Goal: Task Accomplishment & Management: Use online tool/utility

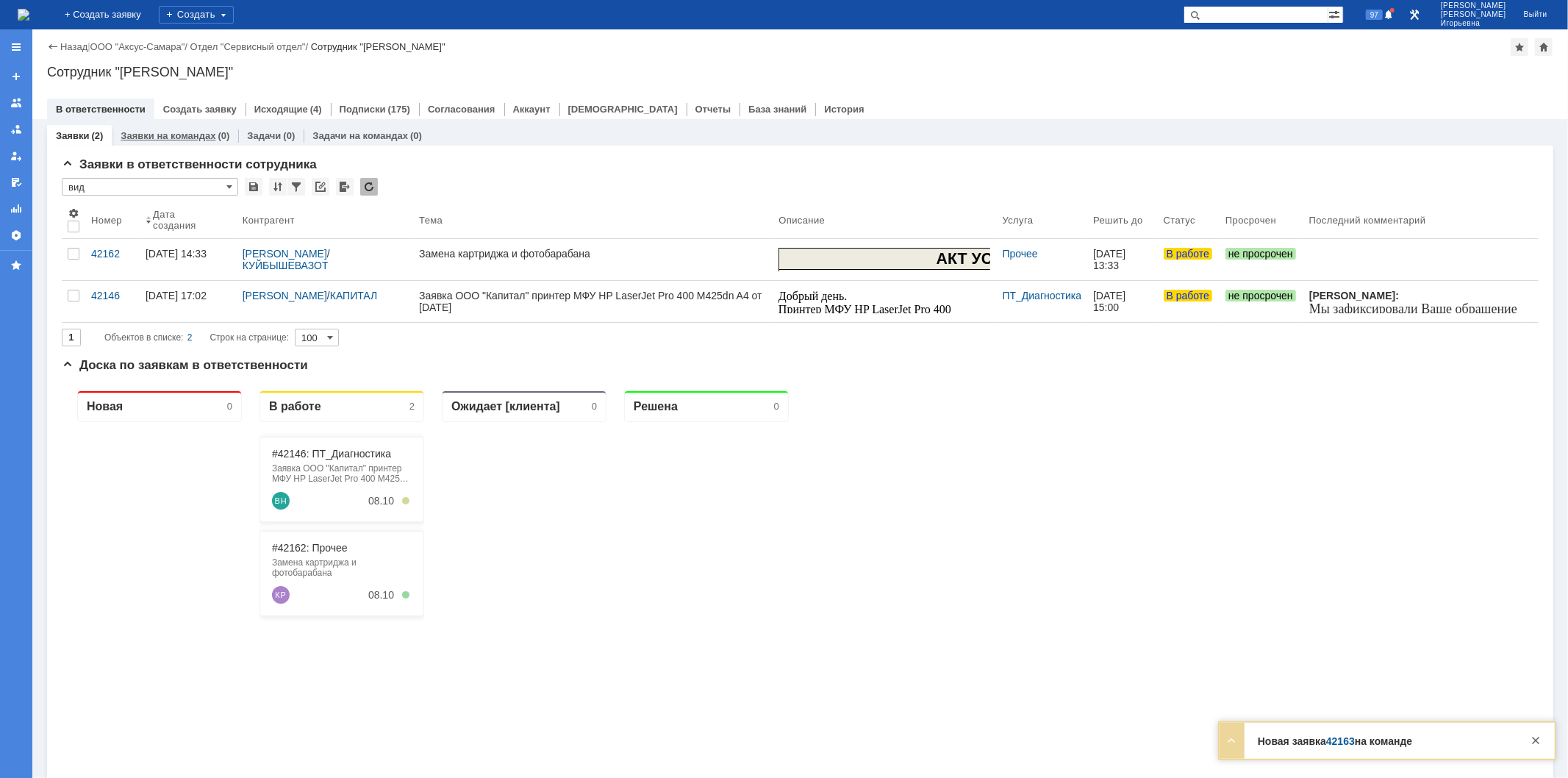
click at [181, 135] on link "Заявки на командах" at bounding box center [168, 135] width 94 height 11
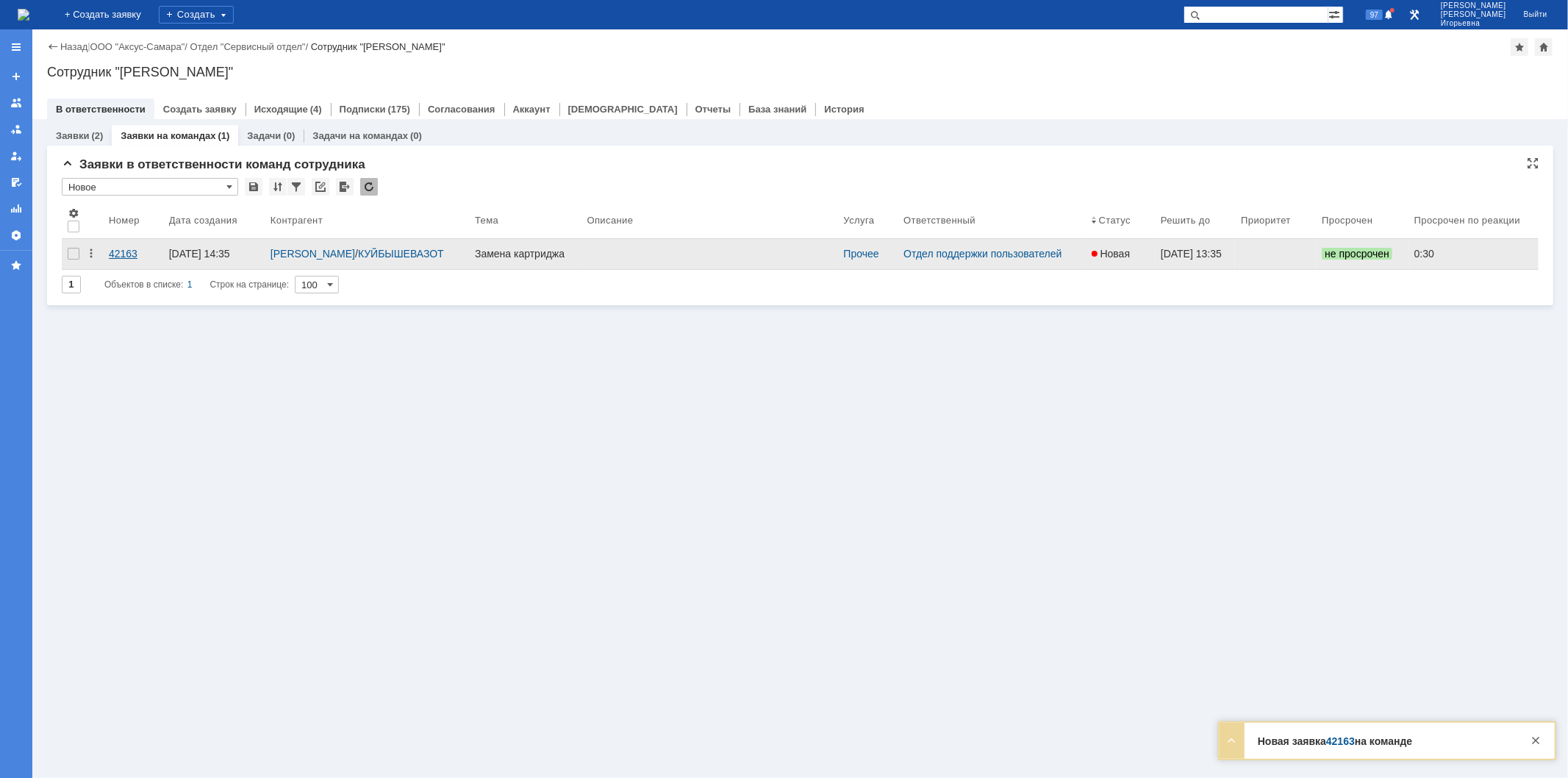
click at [131, 251] on div "42163" at bounding box center [133, 254] width 49 height 12
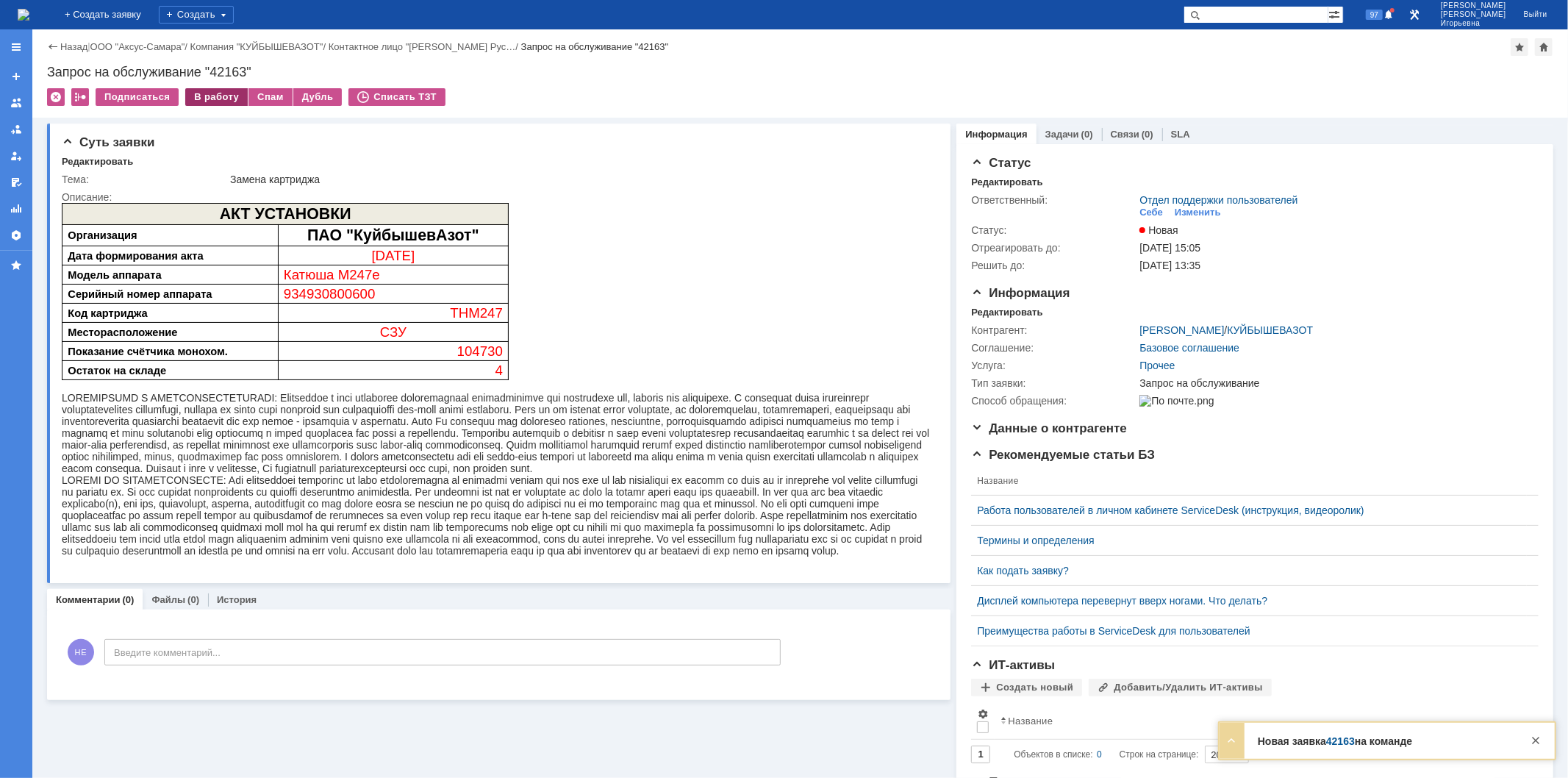
click at [219, 99] on div "В работу" at bounding box center [216, 97] width 62 height 17
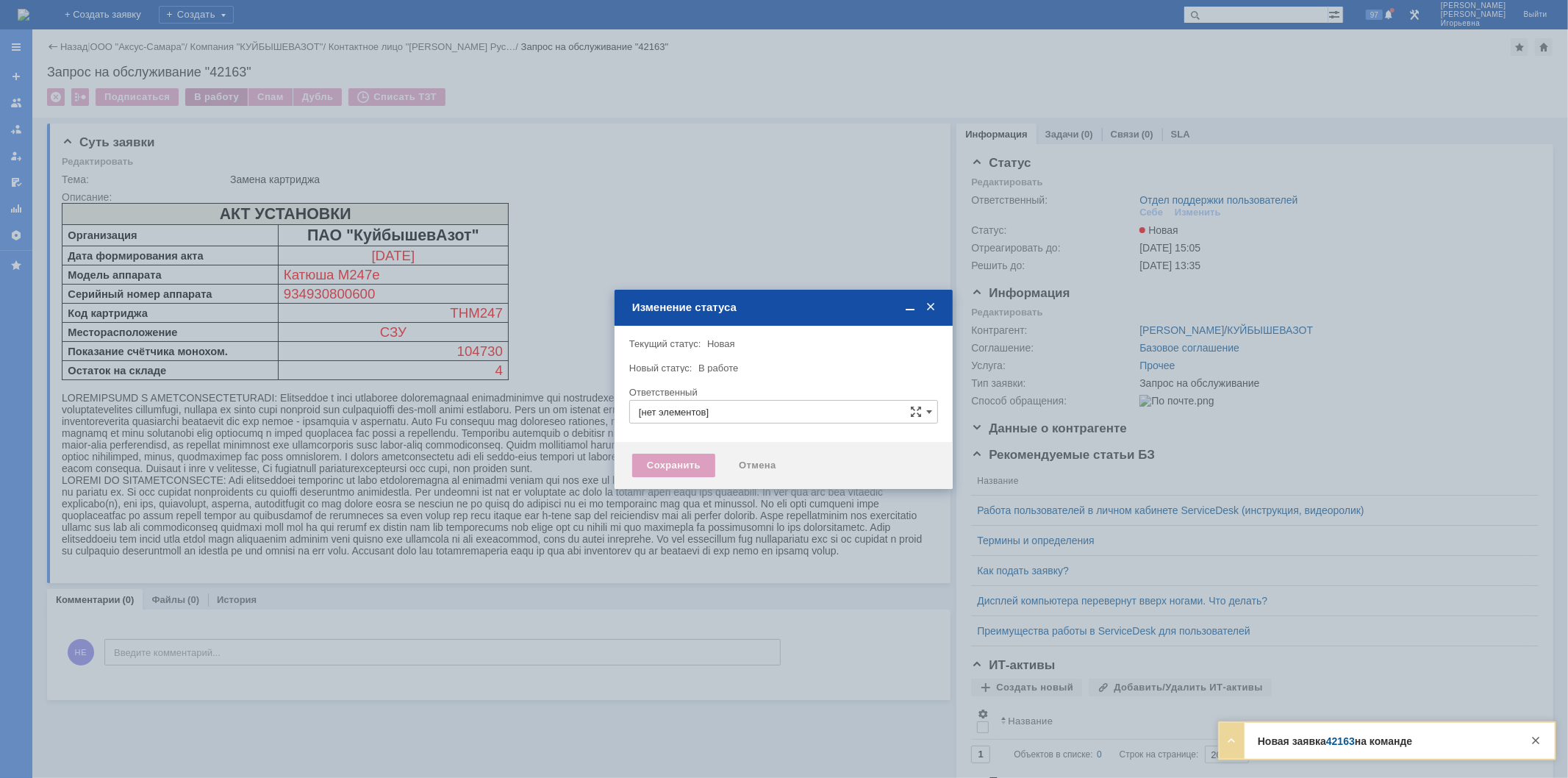
type input "Отдел поддержки пользователей"
type input "[PERSON_NAME]"
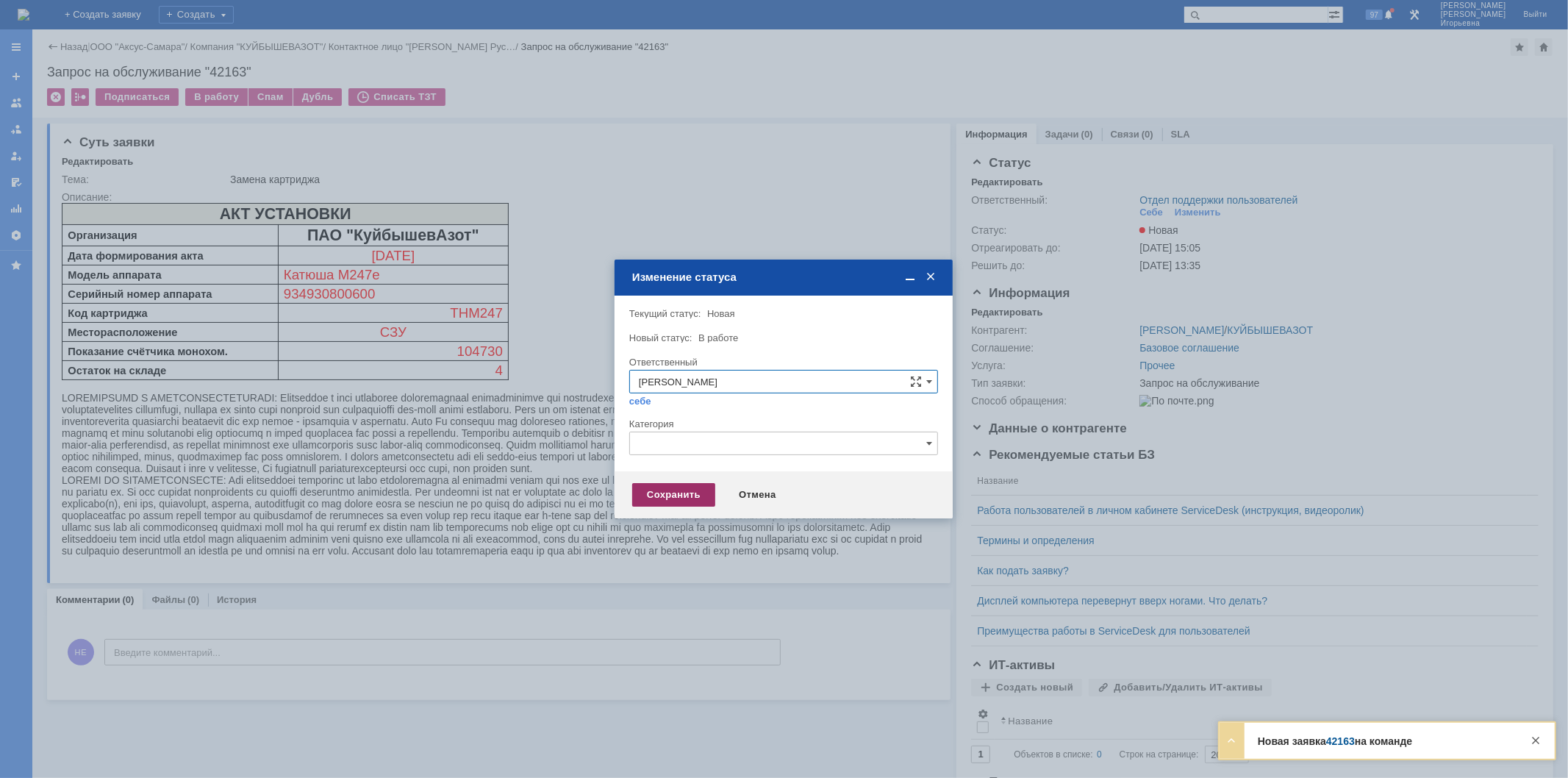
click at [669, 495] on div "Сохранить" at bounding box center [673, 495] width 83 height 23
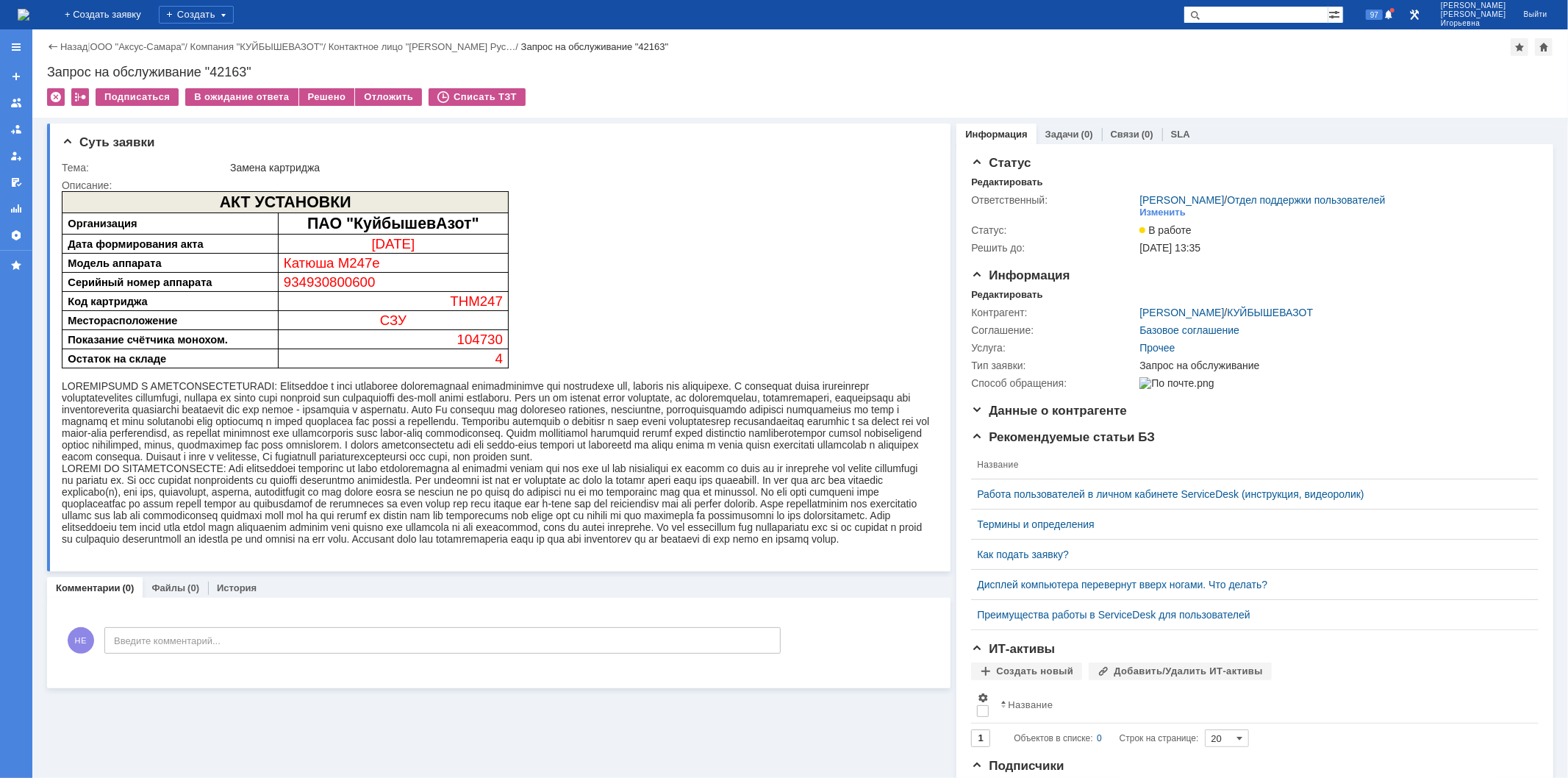
click at [30, 12] on img at bounding box center [23, 15] width 12 height 12
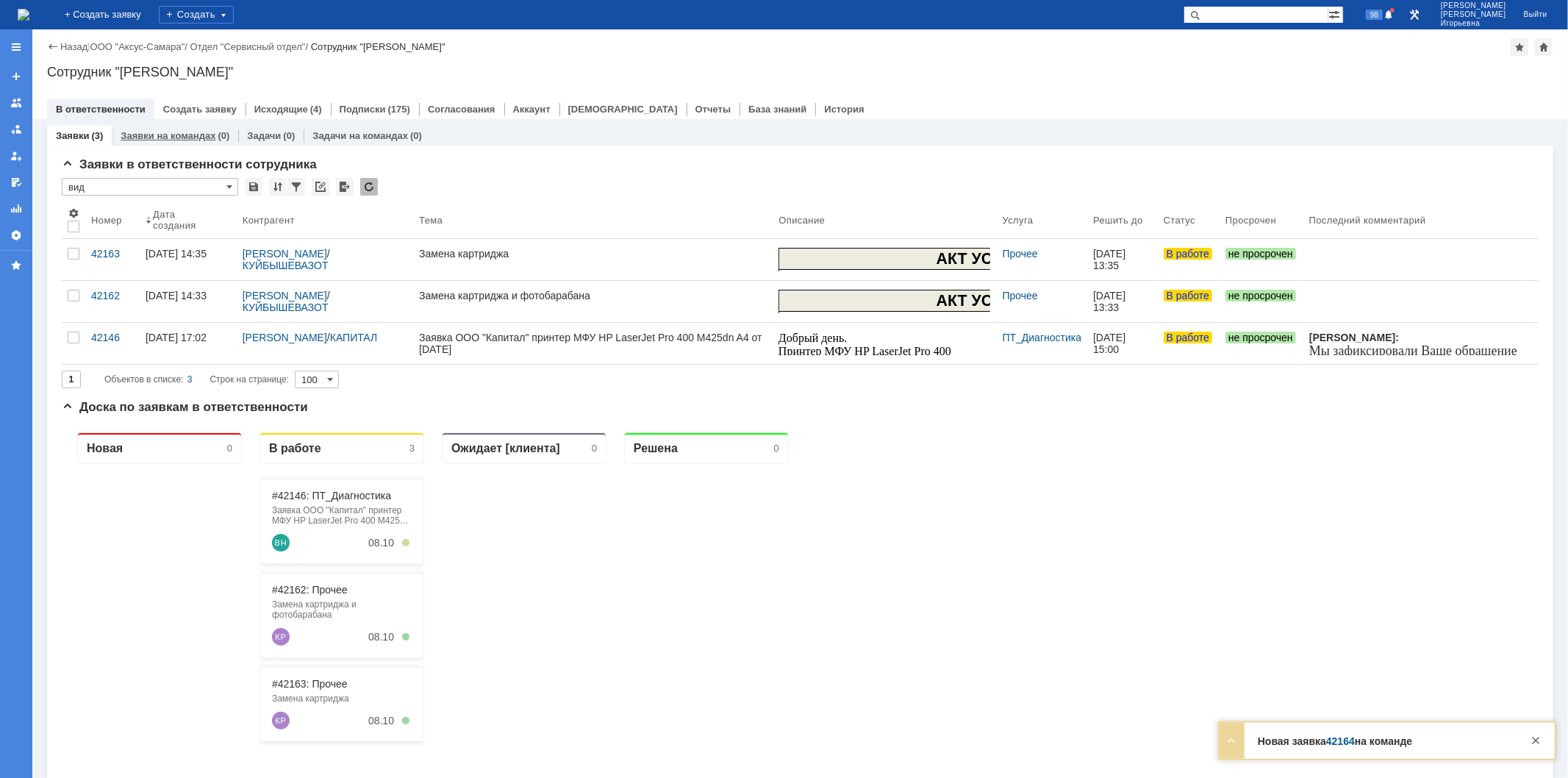
click at [174, 128] on div "Заявки на командах (0)" at bounding box center [175, 136] width 127 height 22
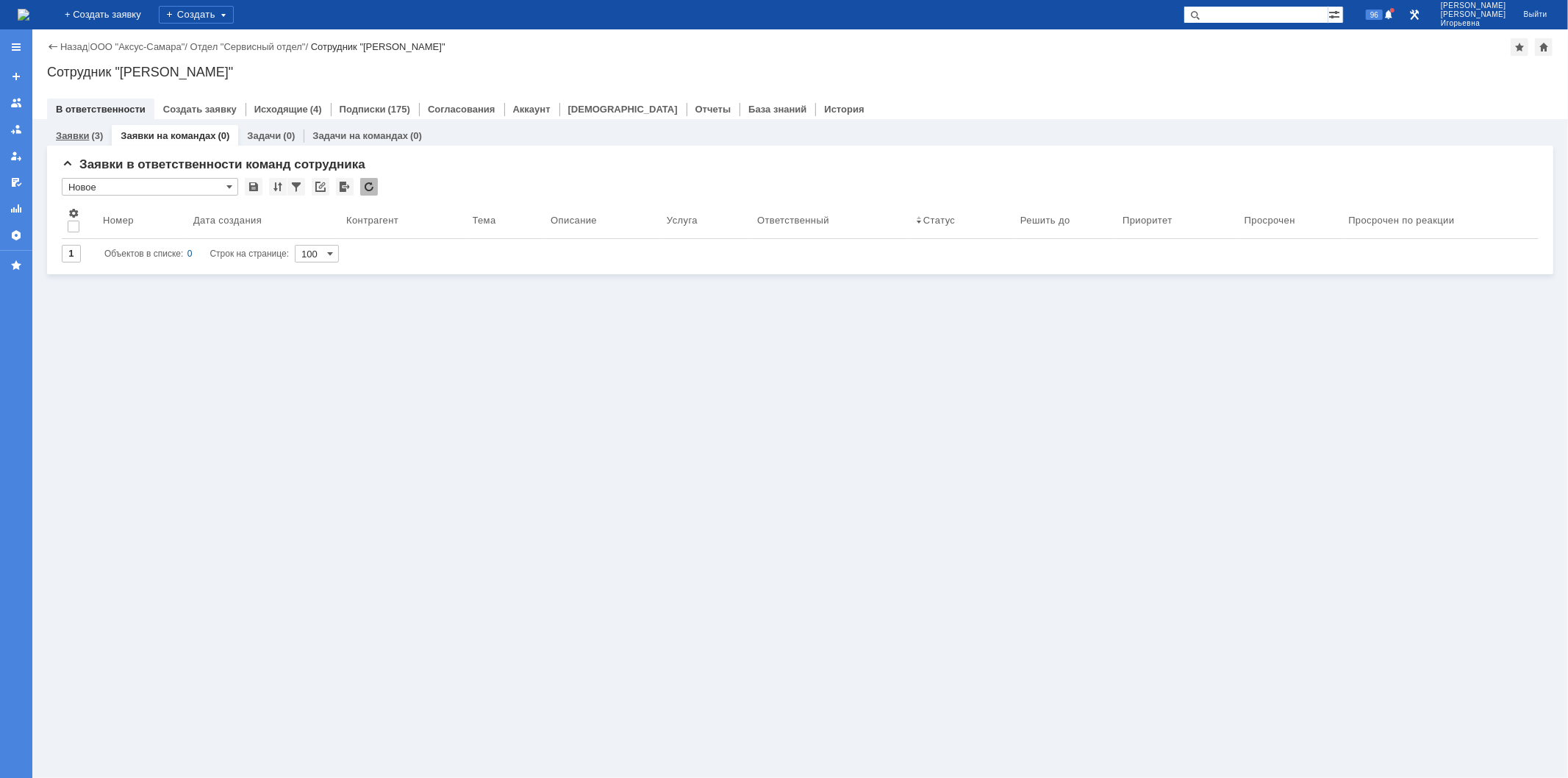
click at [82, 134] on link "Заявки" at bounding box center [72, 135] width 33 height 11
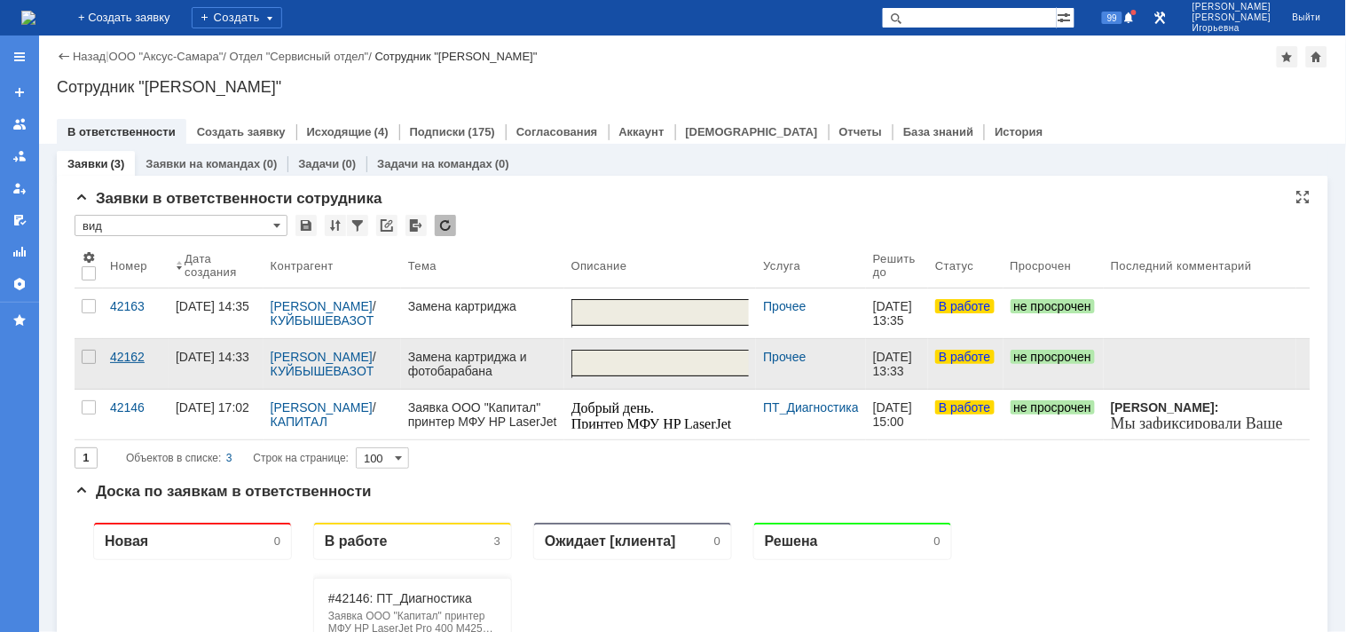
click at [113, 356] on div "42162" at bounding box center [135, 357] width 51 height 14
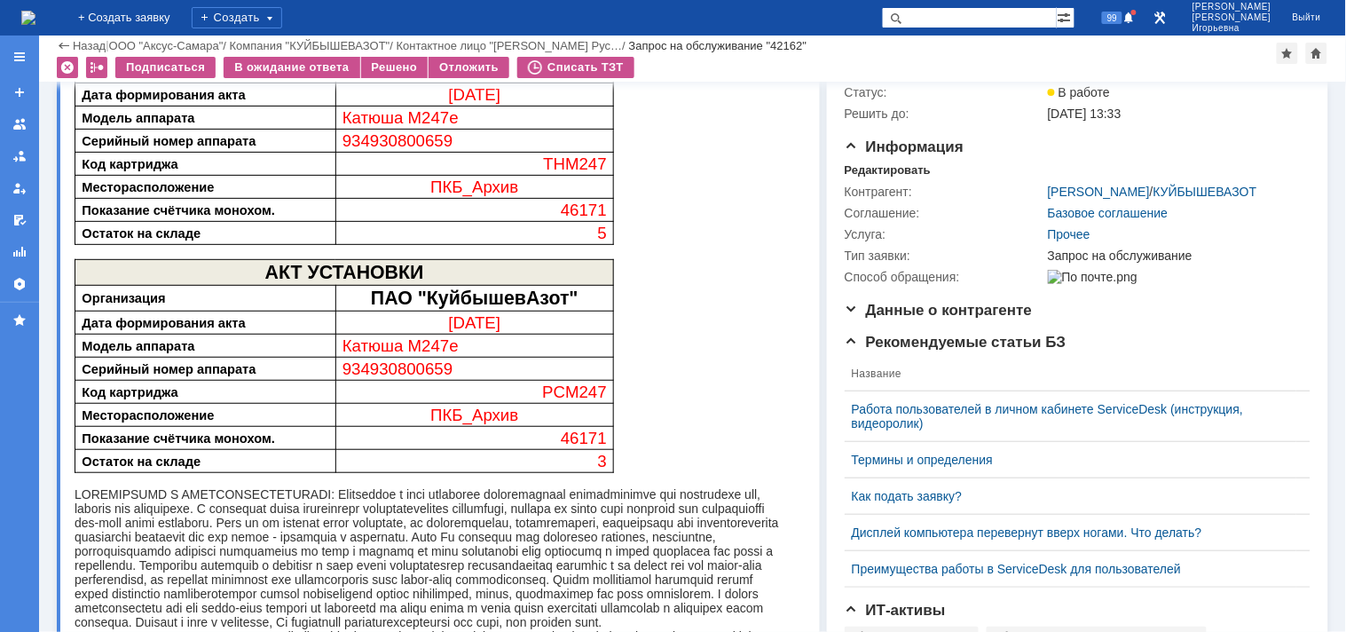
scroll to position [99, 0]
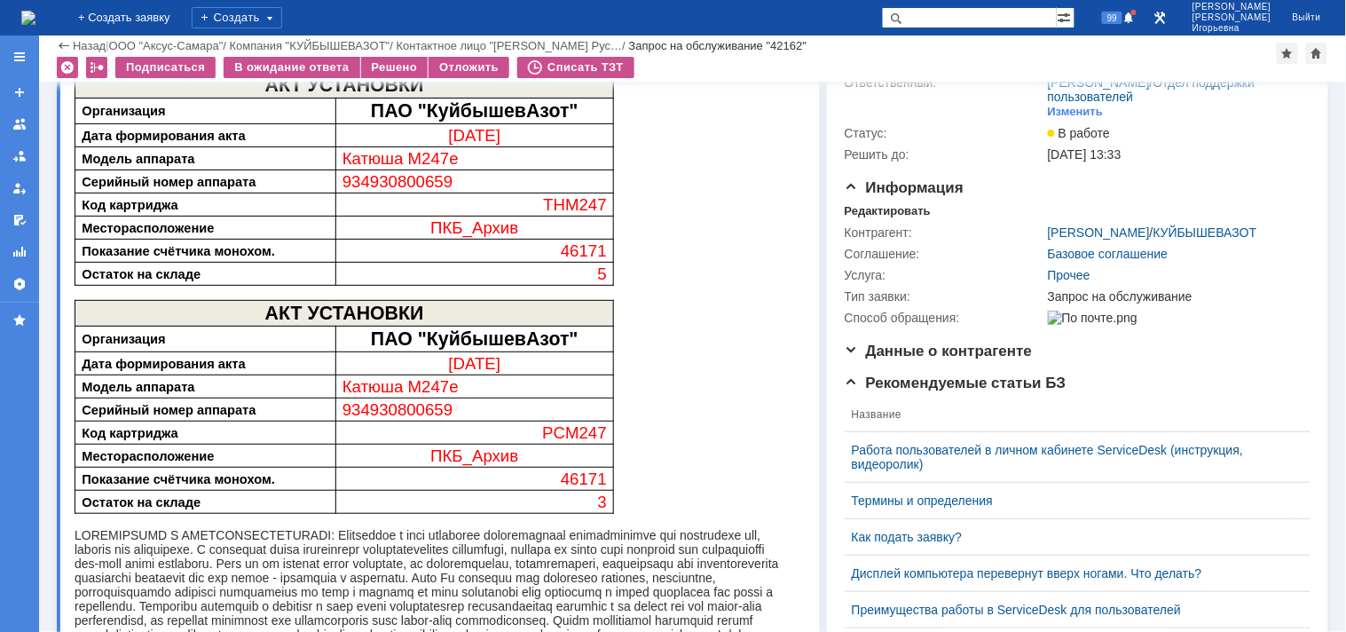
click at [412, 181] on span "934930800659" at bounding box center [397, 180] width 111 height 19
copy span "934930800659"
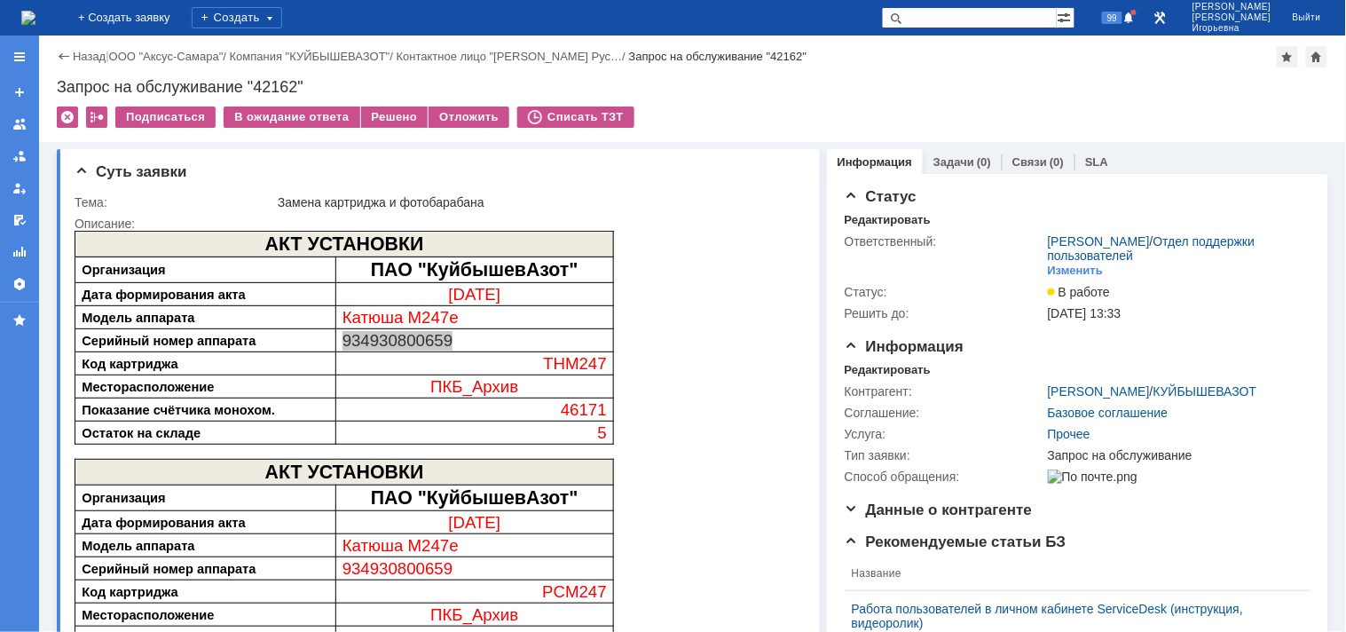
click at [289, 83] on div "Запрос на обслуживание "42162"" at bounding box center [693, 87] width 1272 height 18
copy div "42162"
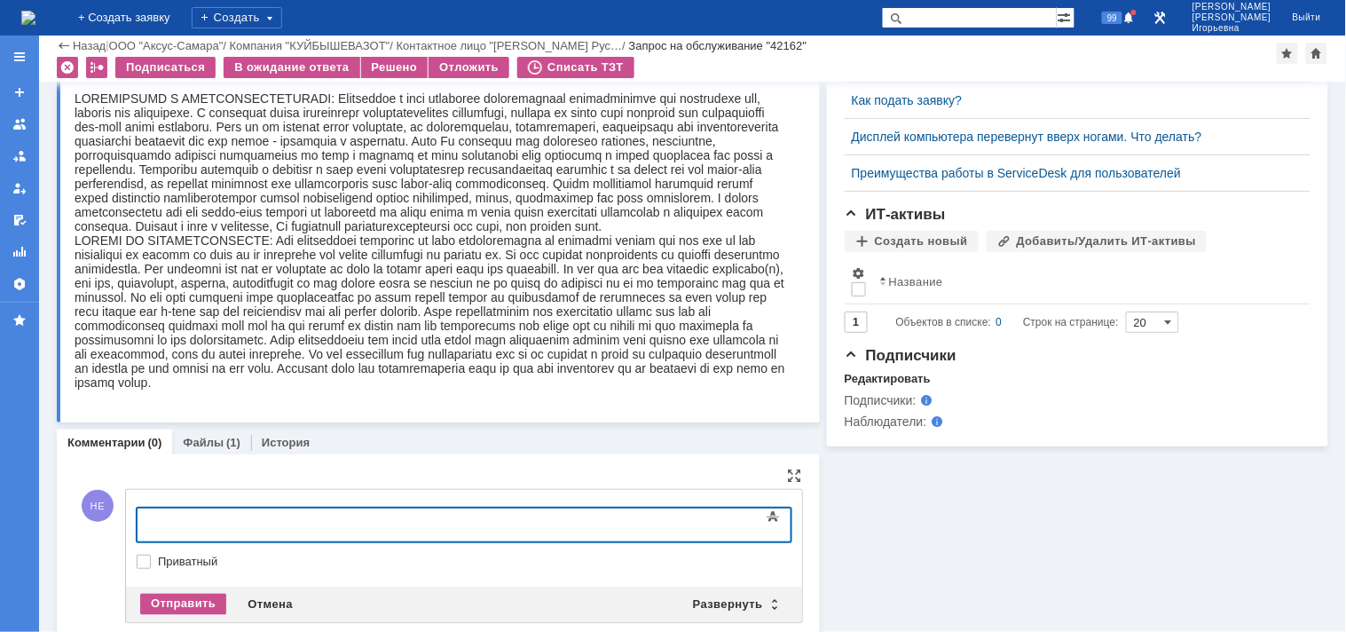
scroll to position [568, 0]
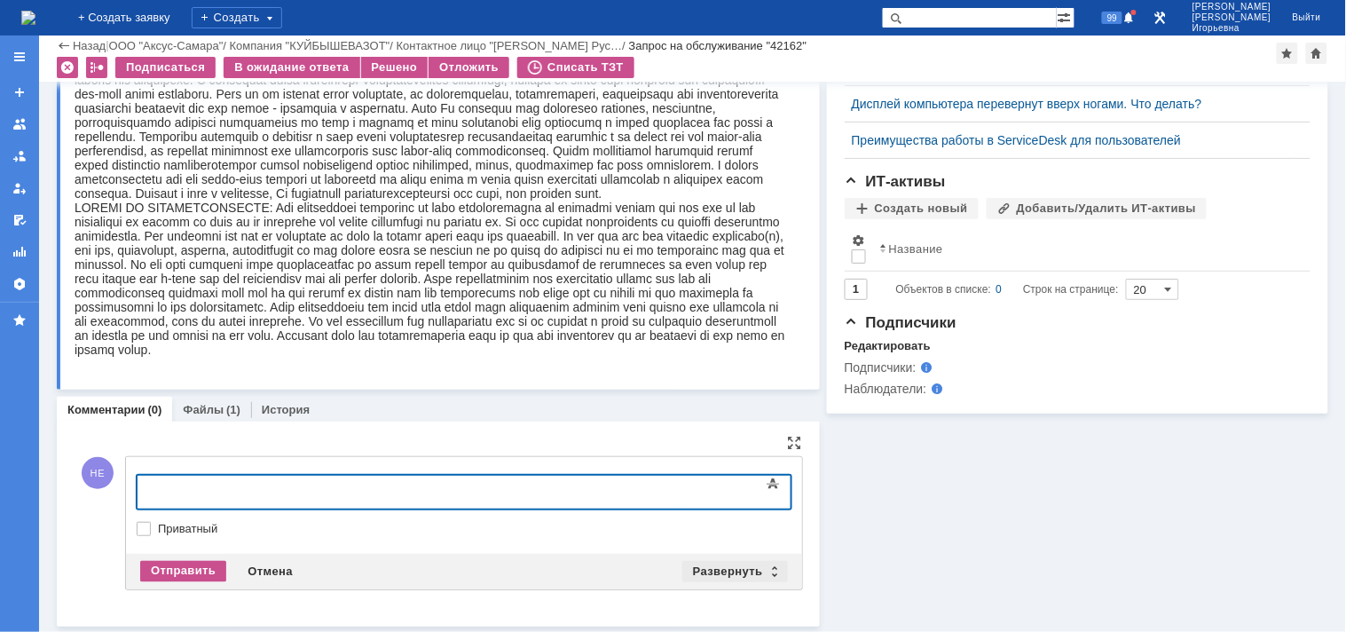
click at [765, 568] on div "Развернуть" at bounding box center [736, 571] width 106 height 21
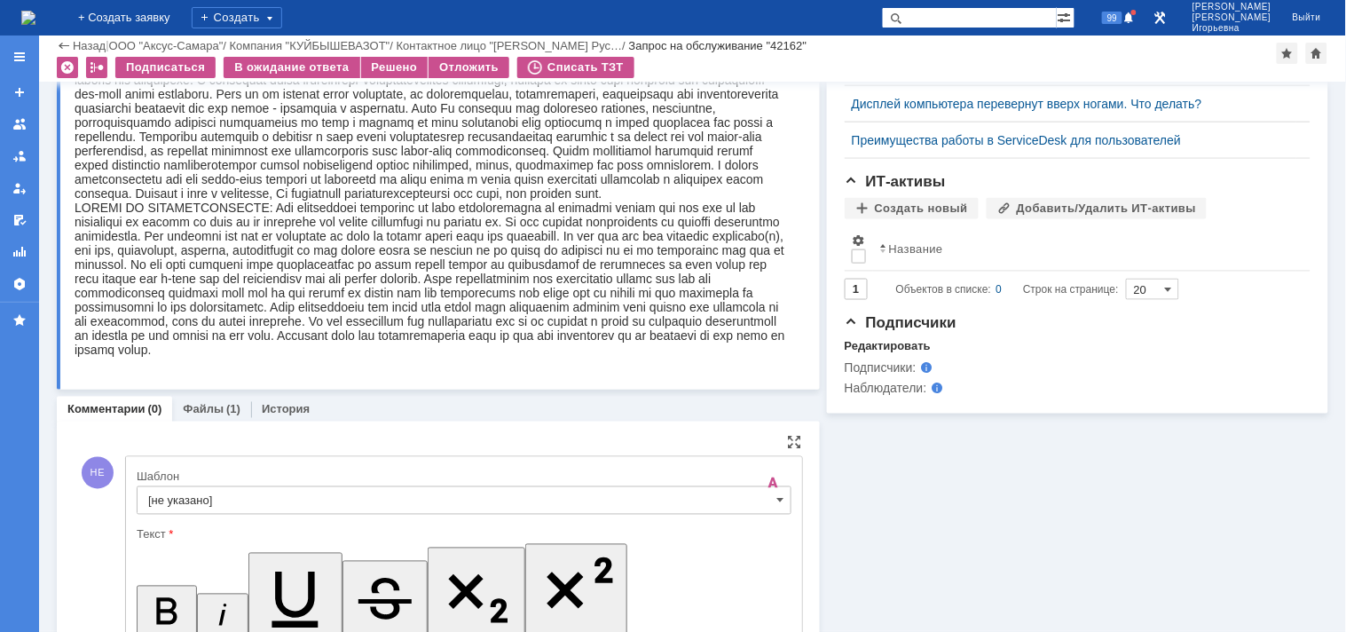
scroll to position [0, 0]
click at [778, 501] on span at bounding box center [781, 500] width 7 height 14
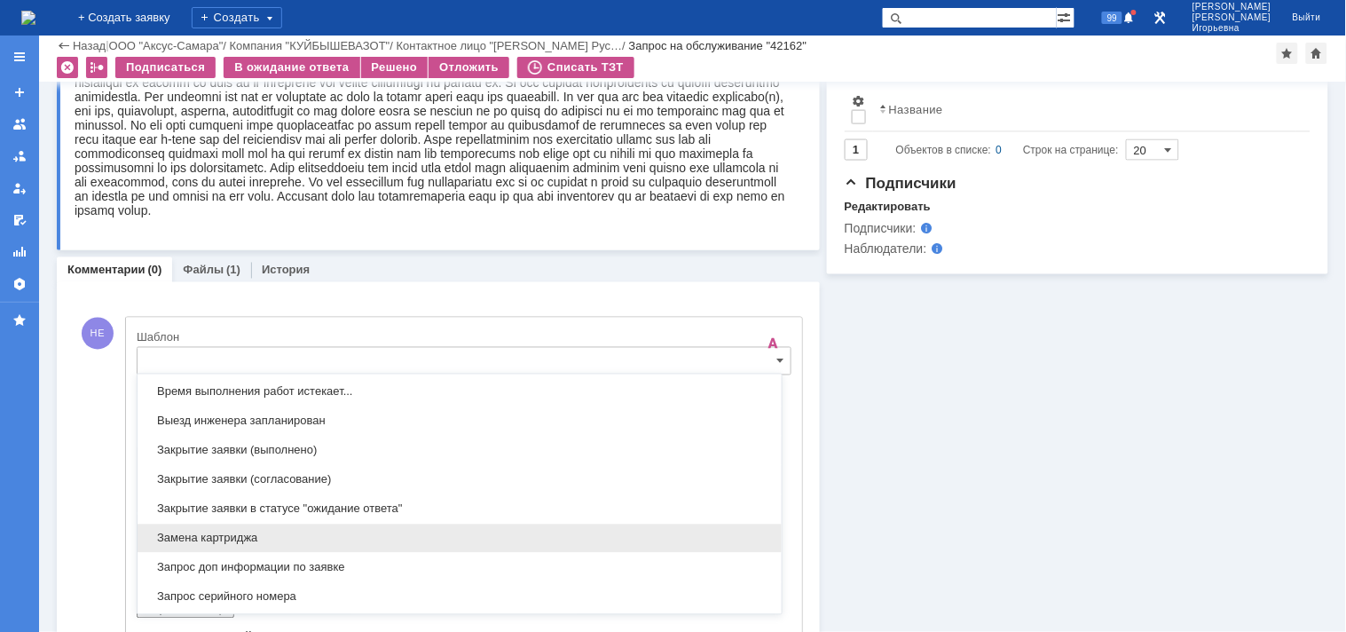
scroll to position [917, 0]
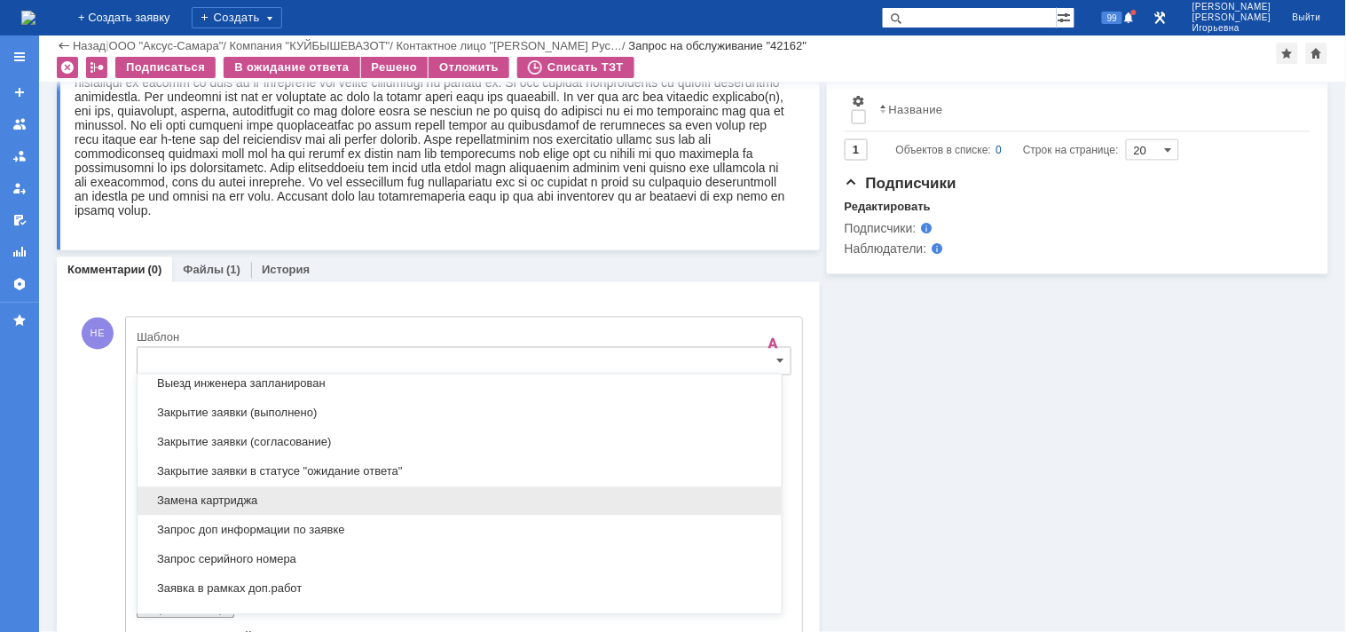
click at [206, 501] on span "Замена картриджа" at bounding box center [459, 501] width 623 height 14
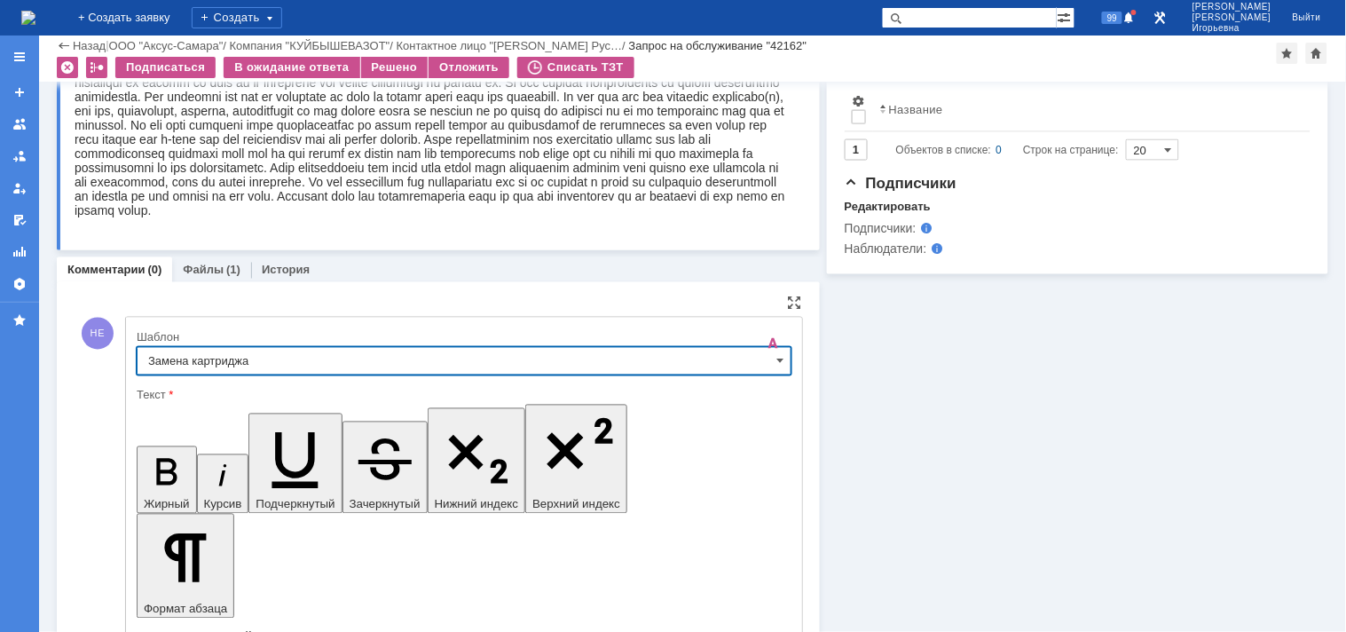
scroll to position [899, 0]
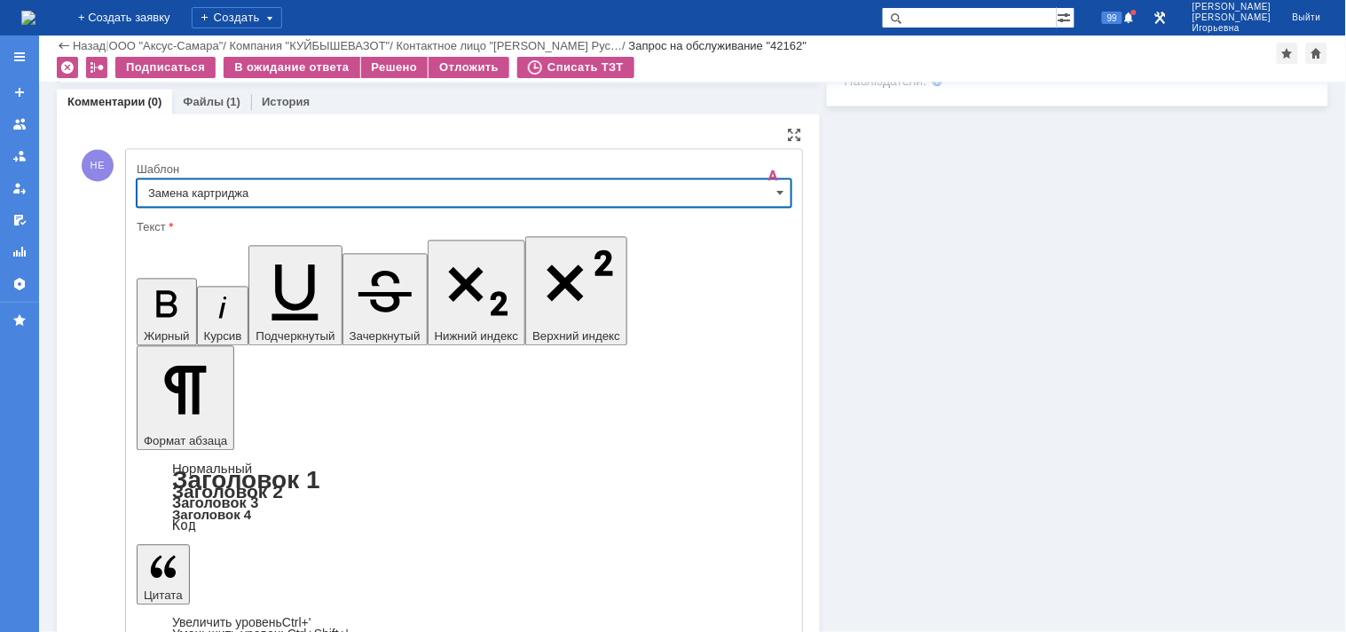
type input "Замена картриджа"
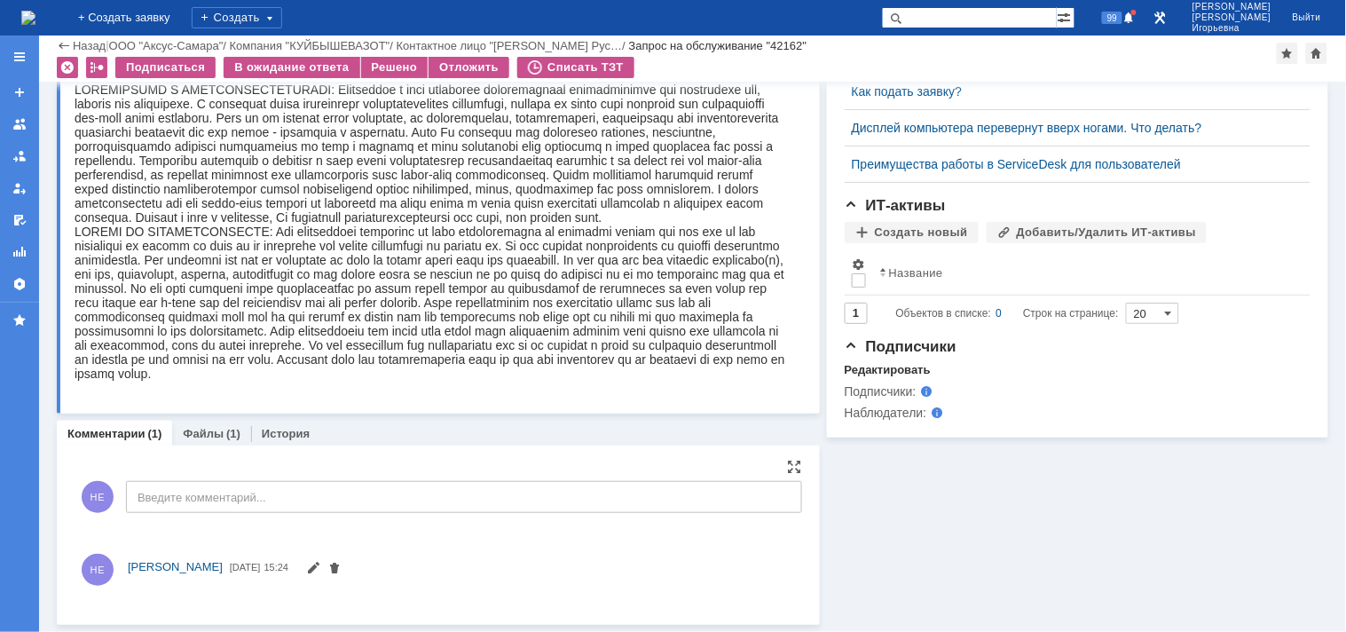
scroll to position [690, 0]
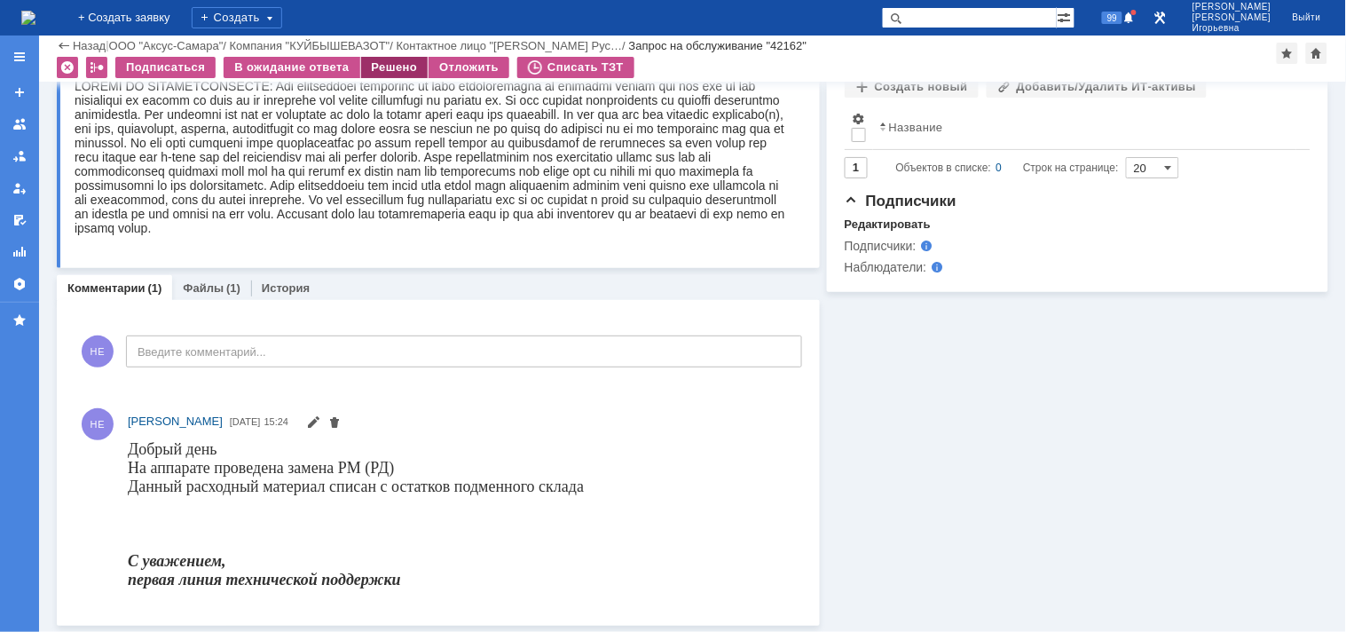
click at [375, 67] on div "Решено" at bounding box center [394, 67] width 67 height 21
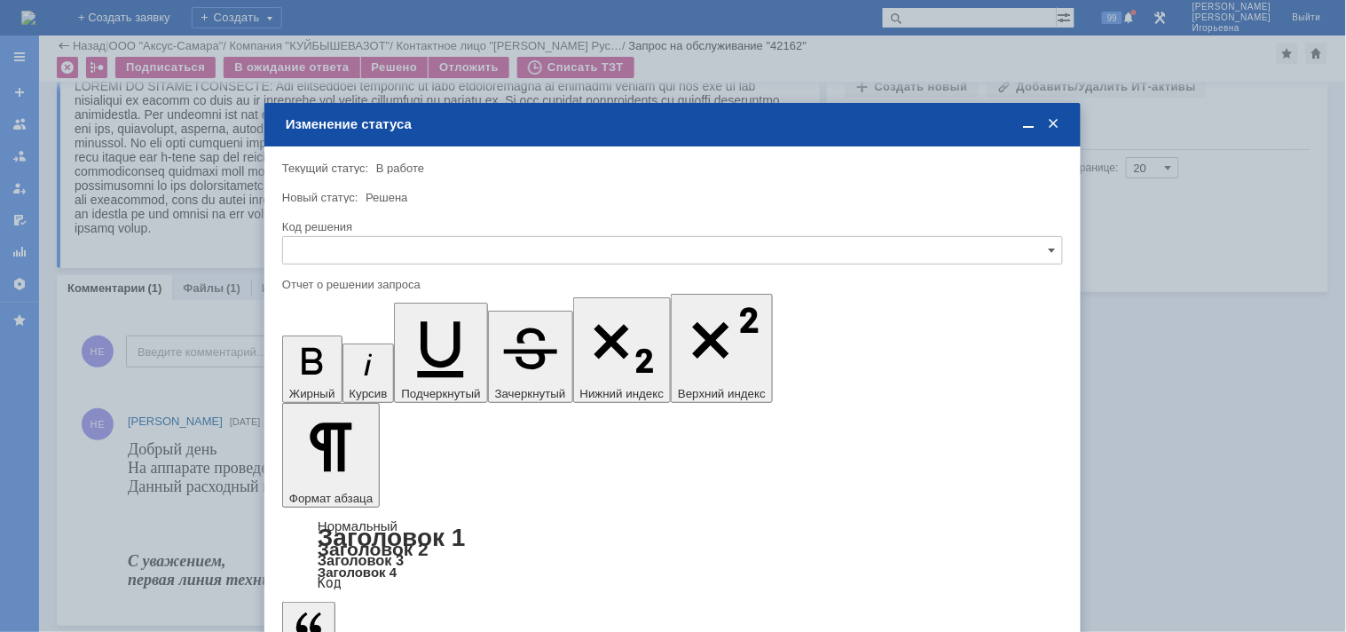
scroll to position [0, 0]
drag, startPoint x: 302, startPoint y: 245, endPoint x: 312, endPoint y: 249, distance: 10.4
click at [302, 244] on input "text" at bounding box center [672, 250] width 781 height 28
click at [312, 370] on span "Решено" at bounding box center [673, 370] width 758 height 14
type input "Решено"
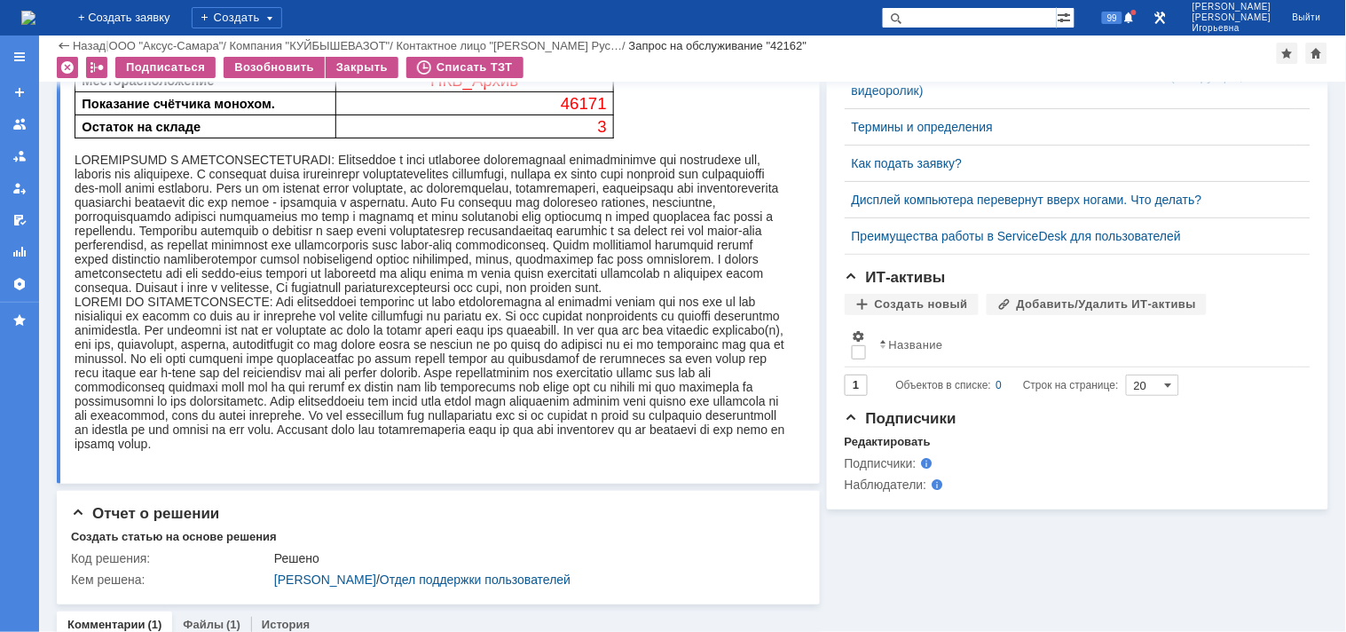
click at [27, 11] on img at bounding box center [28, 18] width 14 height 14
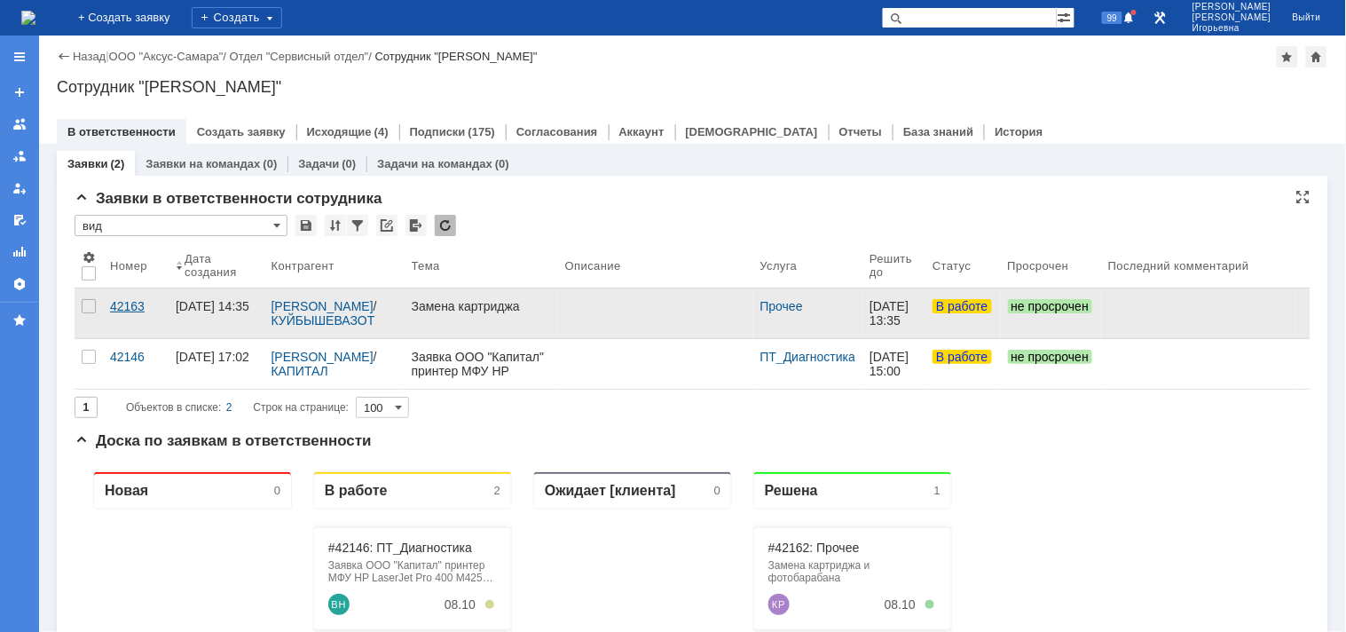
click at [130, 297] on link "42163" at bounding box center [136, 313] width 66 height 50
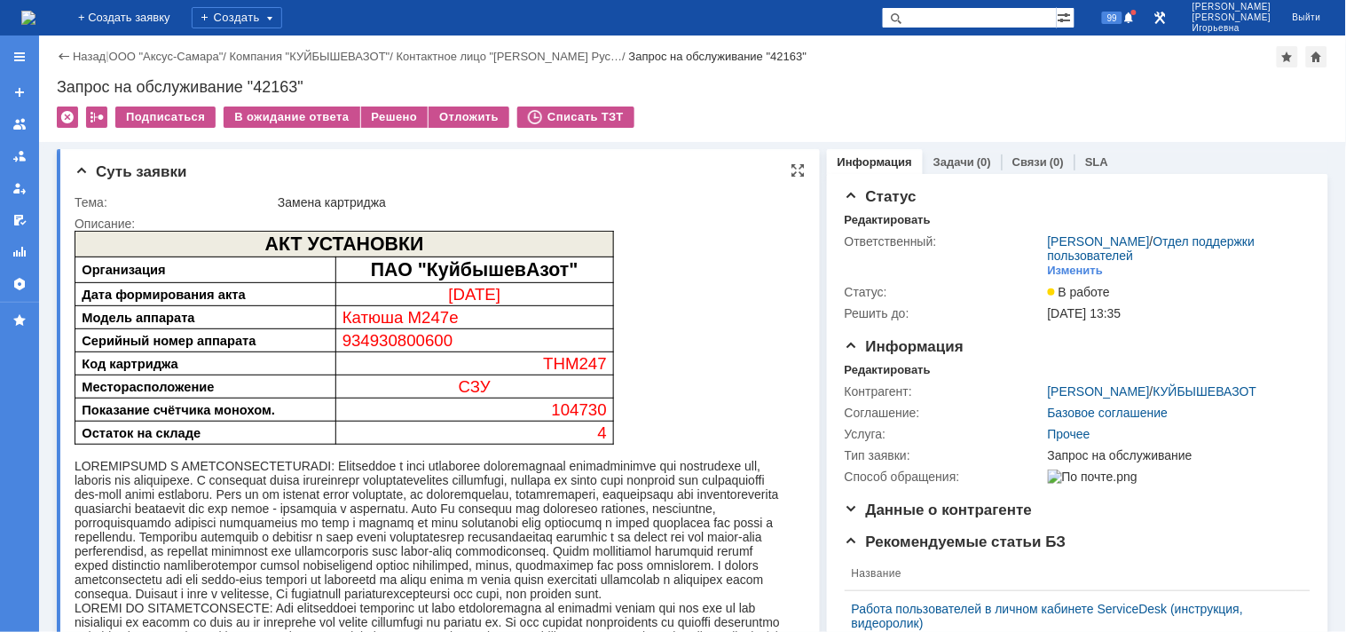
scroll to position [99, 0]
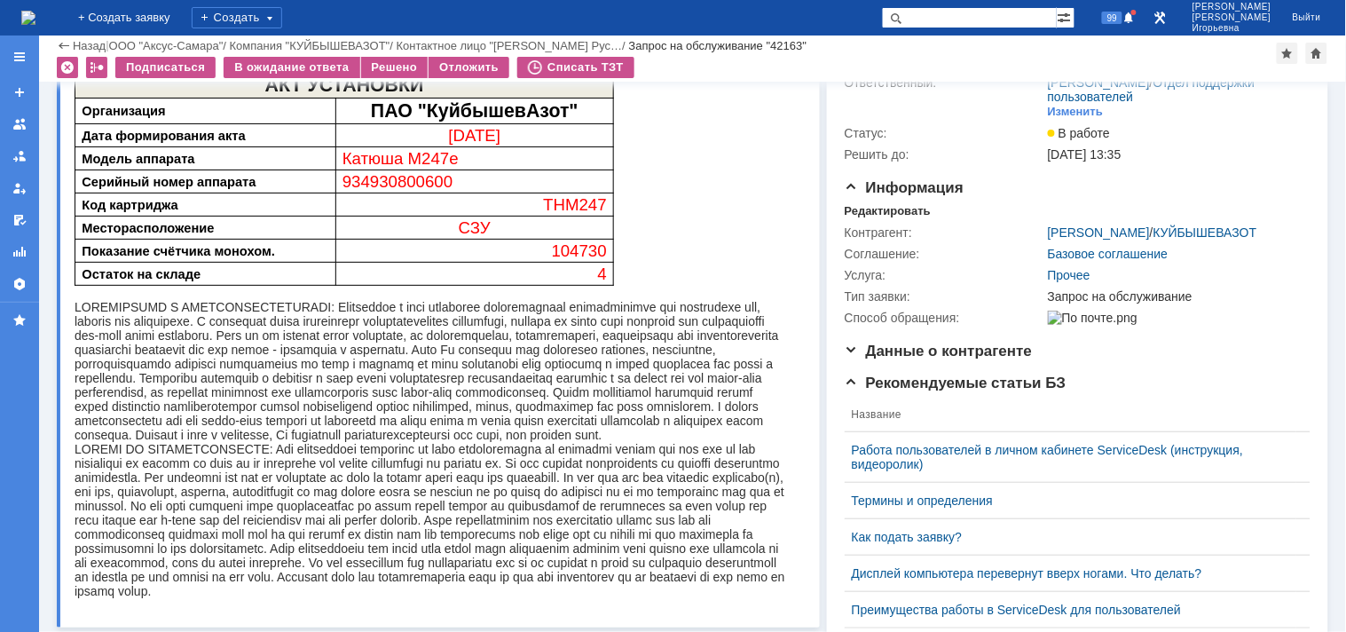
click at [415, 177] on span "934930800600" at bounding box center [397, 180] width 111 height 19
copy span "934930800600"
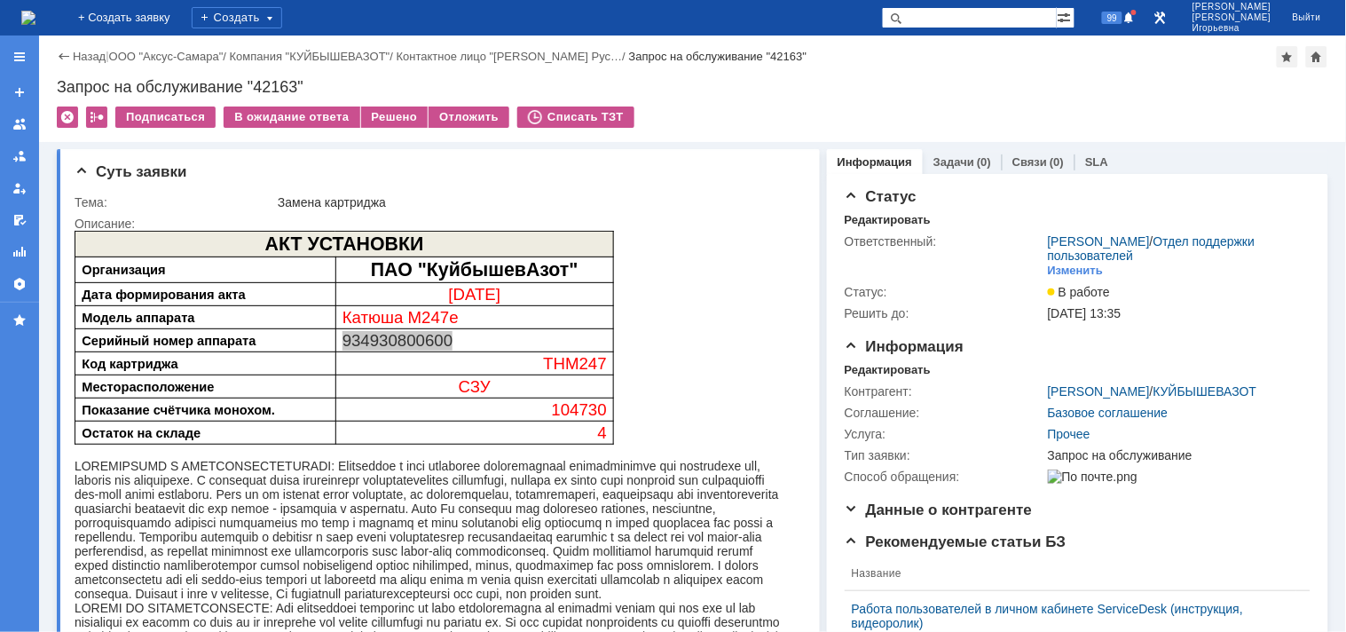
click at [290, 86] on div "Запрос на обслуживание "42163"" at bounding box center [693, 87] width 1272 height 18
copy div "42163"
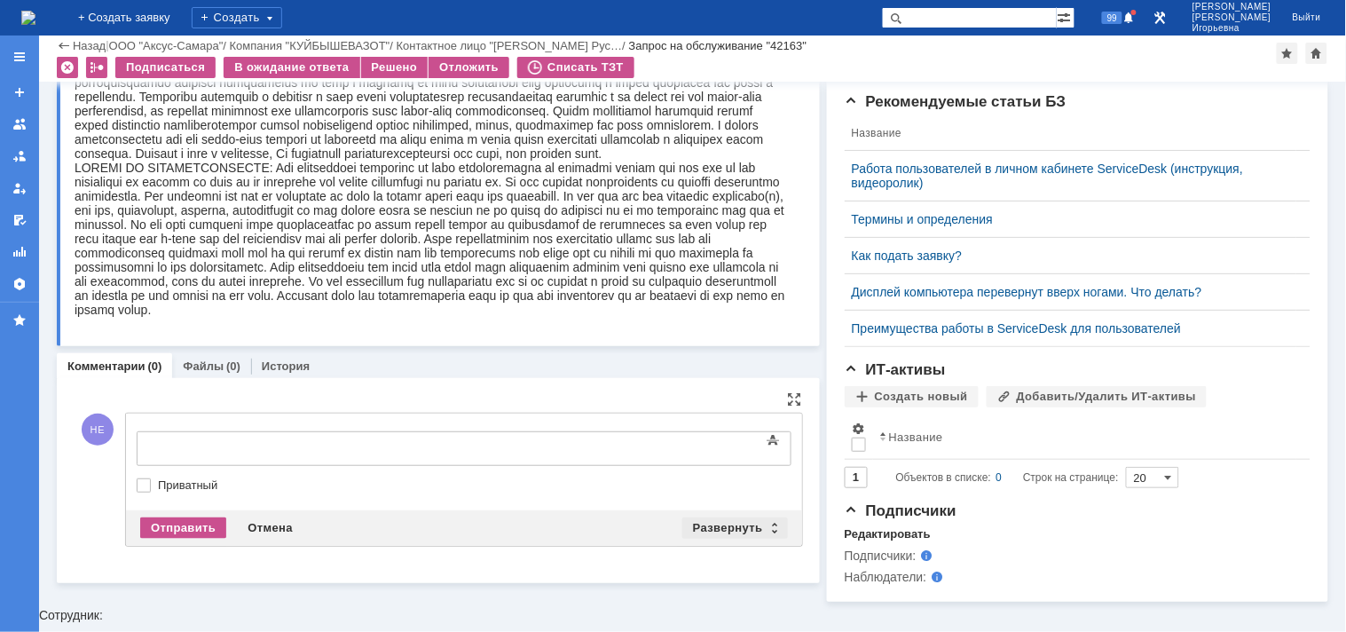
click at [766, 526] on div "Развернуть" at bounding box center [736, 527] width 106 height 21
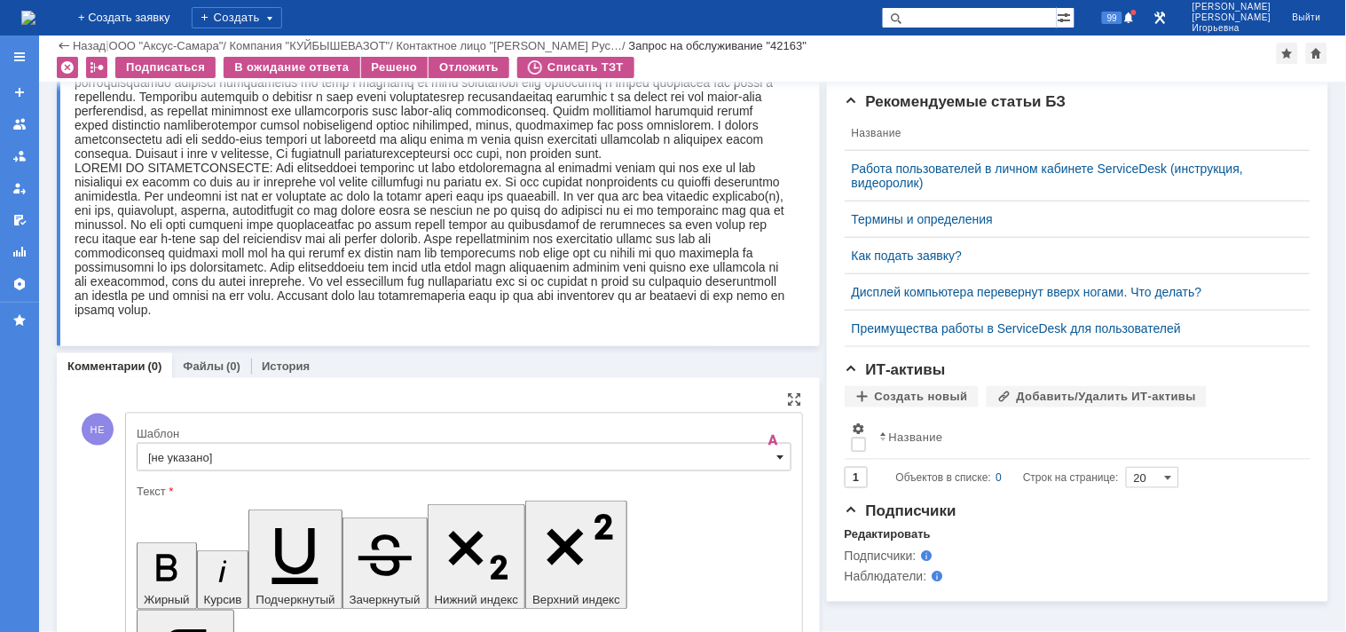
click at [778, 458] on span at bounding box center [781, 457] width 7 height 14
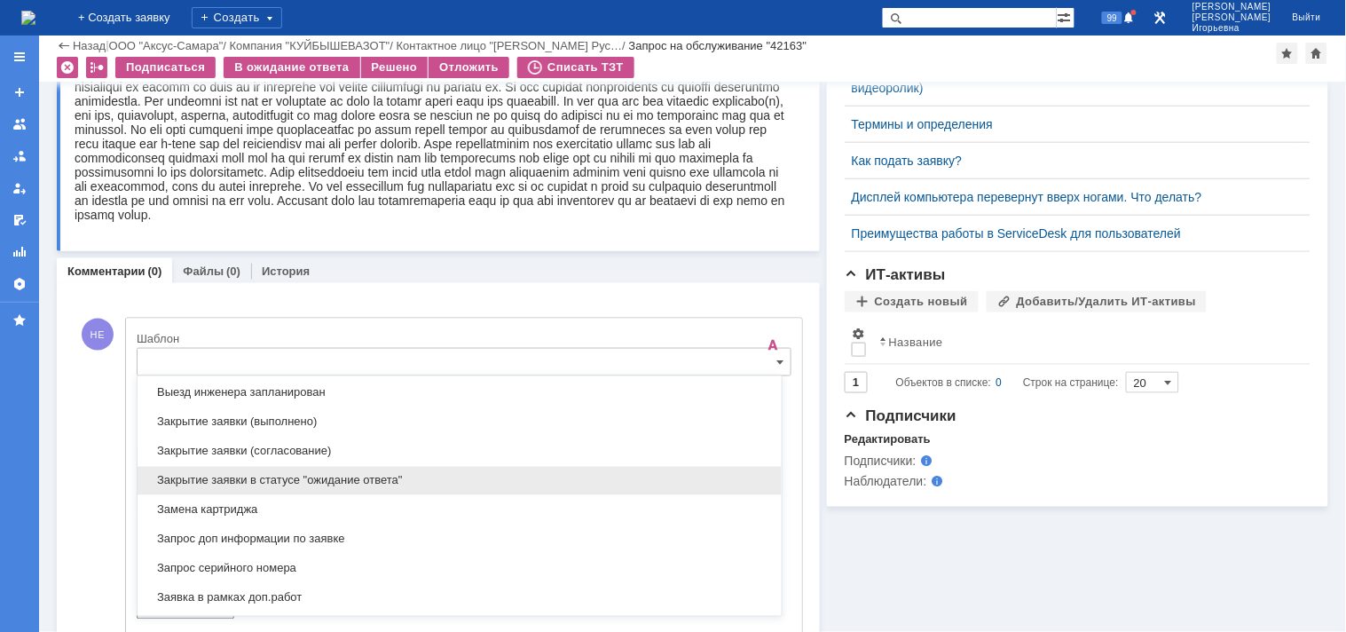
scroll to position [917, 0]
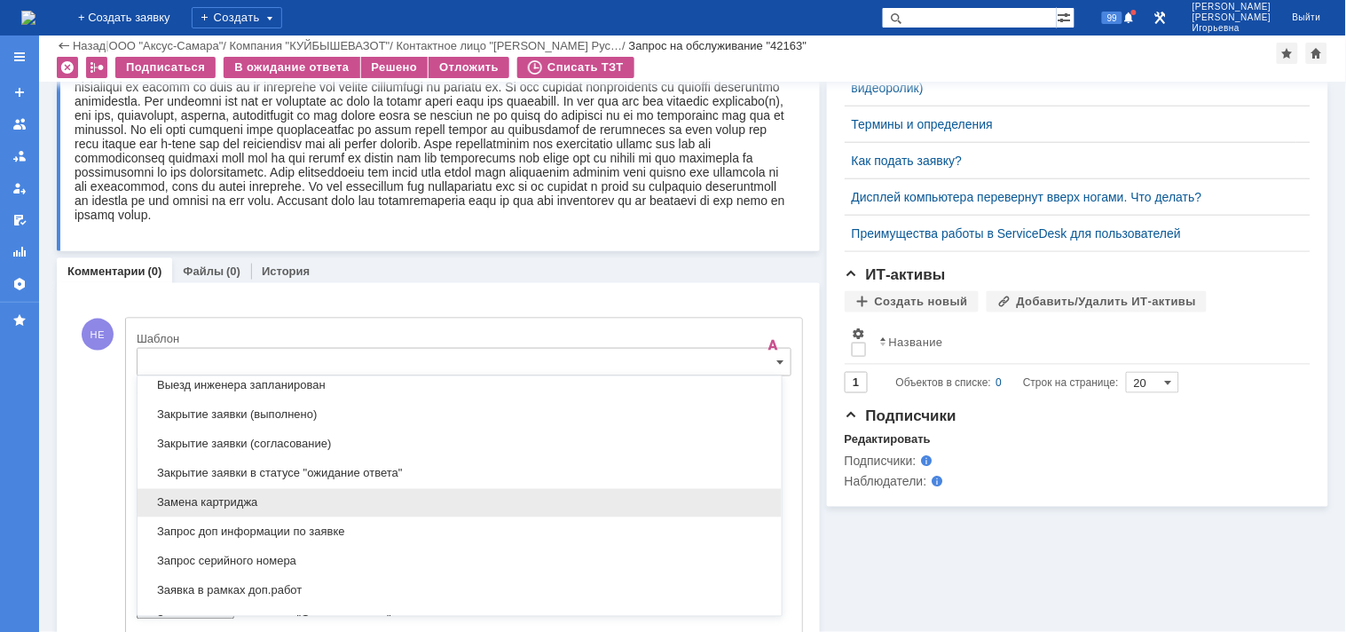
click at [201, 501] on span "Замена картриджа" at bounding box center [459, 503] width 623 height 14
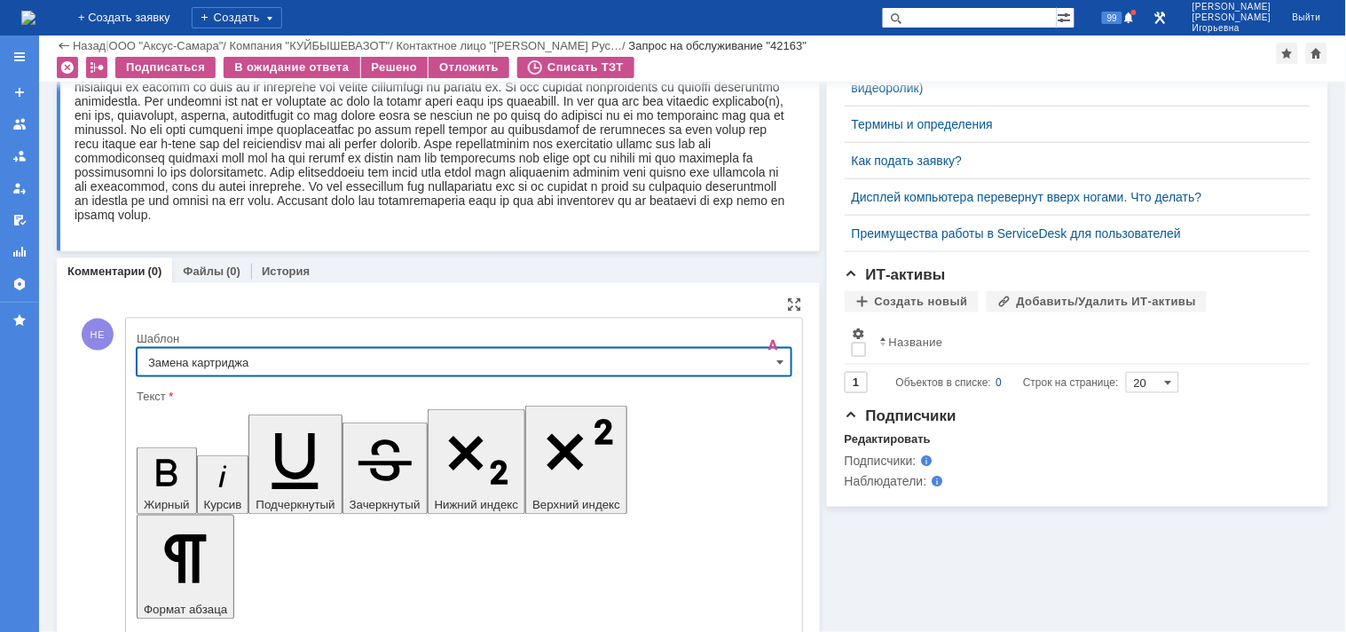
scroll to position [667, 0]
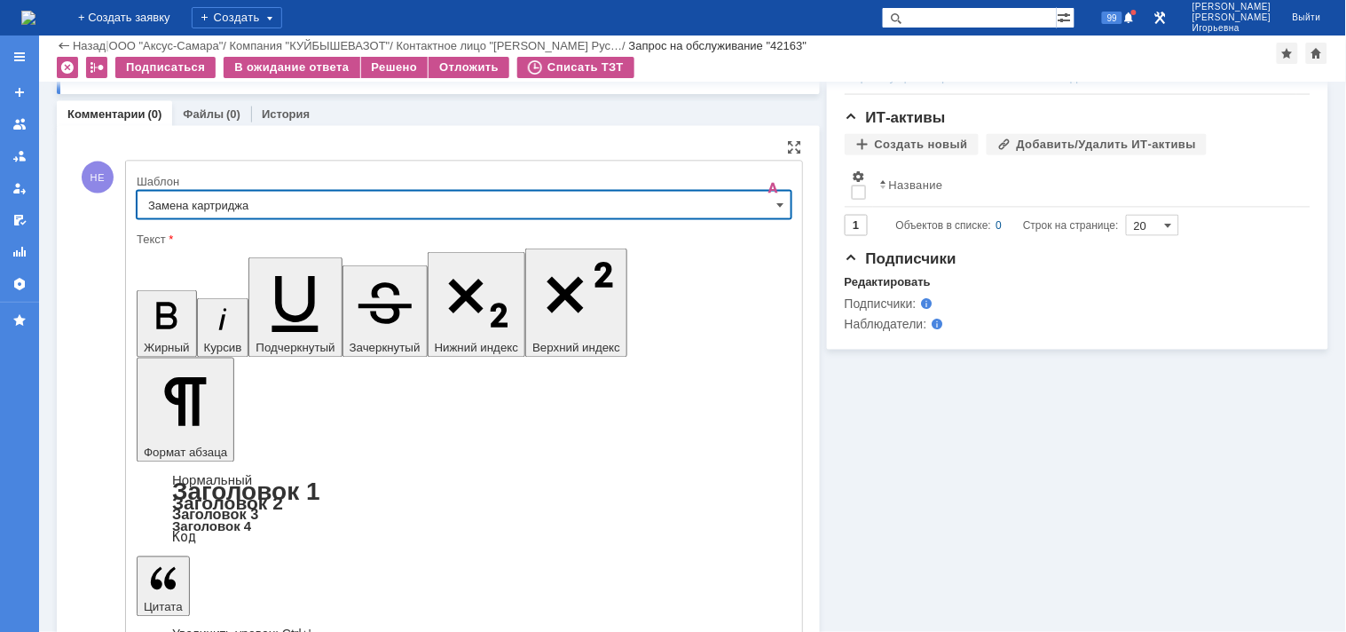
type input "Замена картриджа"
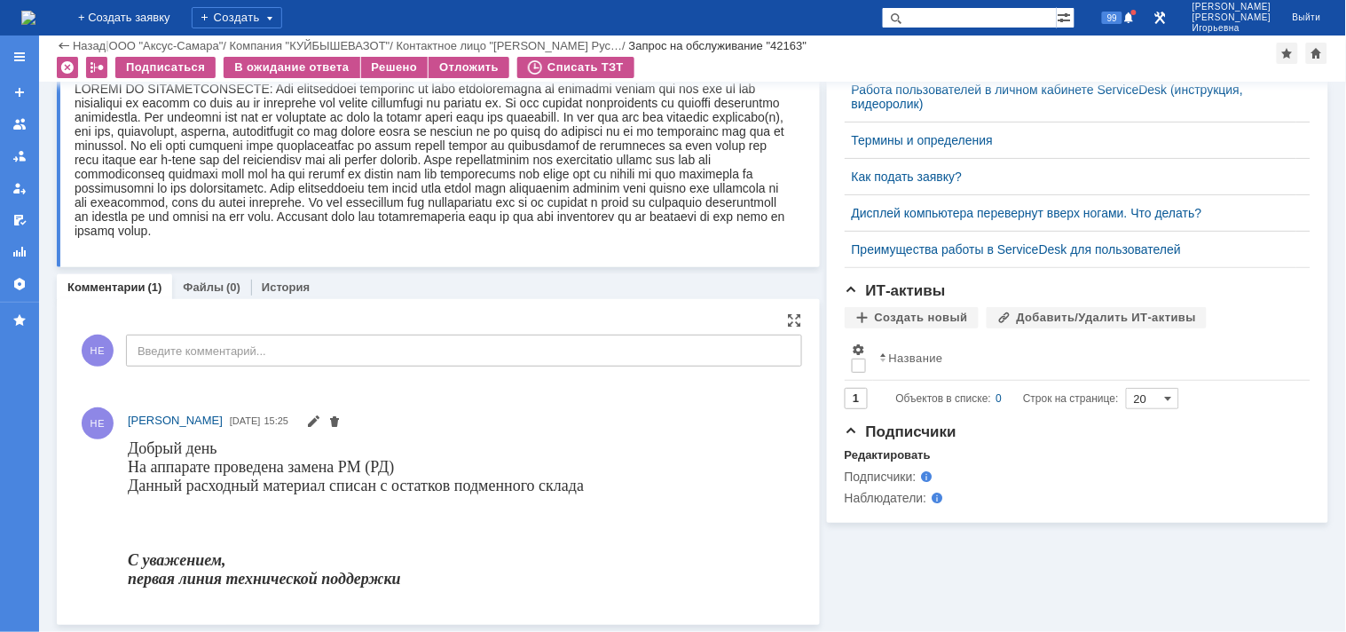
scroll to position [0, 0]
click at [387, 67] on div "Решено" at bounding box center [394, 67] width 67 height 21
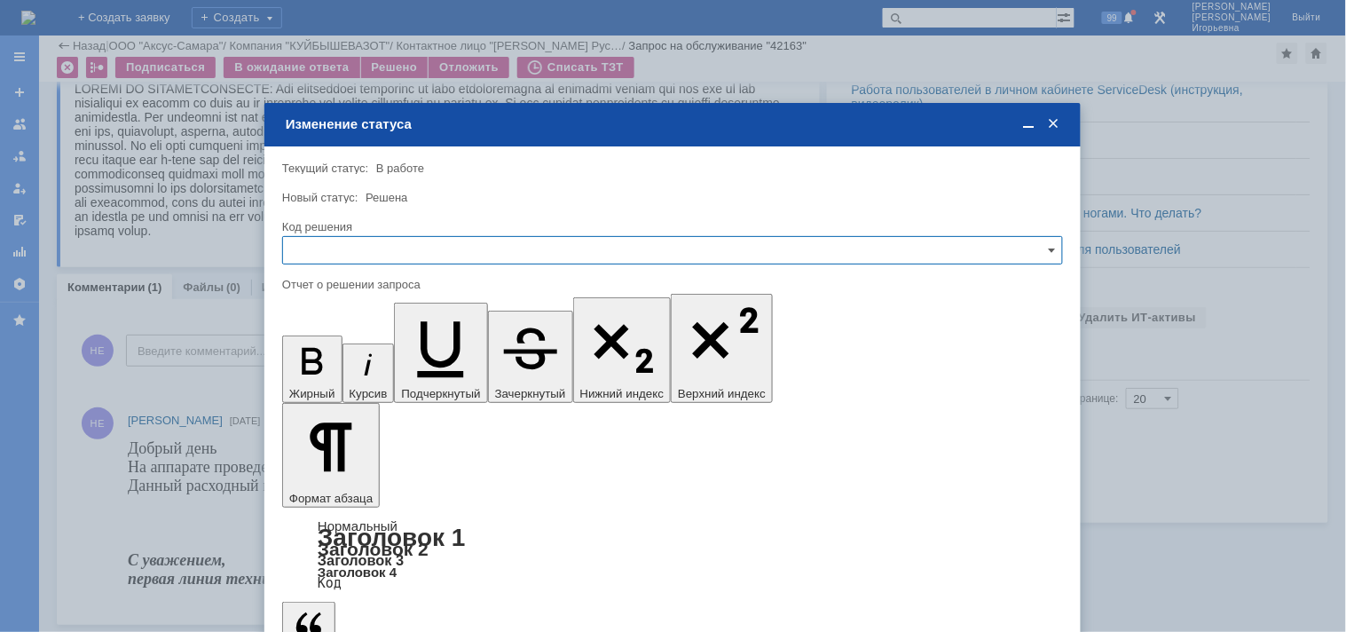
click at [340, 251] on input "text" at bounding box center [672, 250] width 781 height 28
click at [327, 368] on span "Решено" at bounding box center [673, 370] width 758 height 14
type input "Решено"
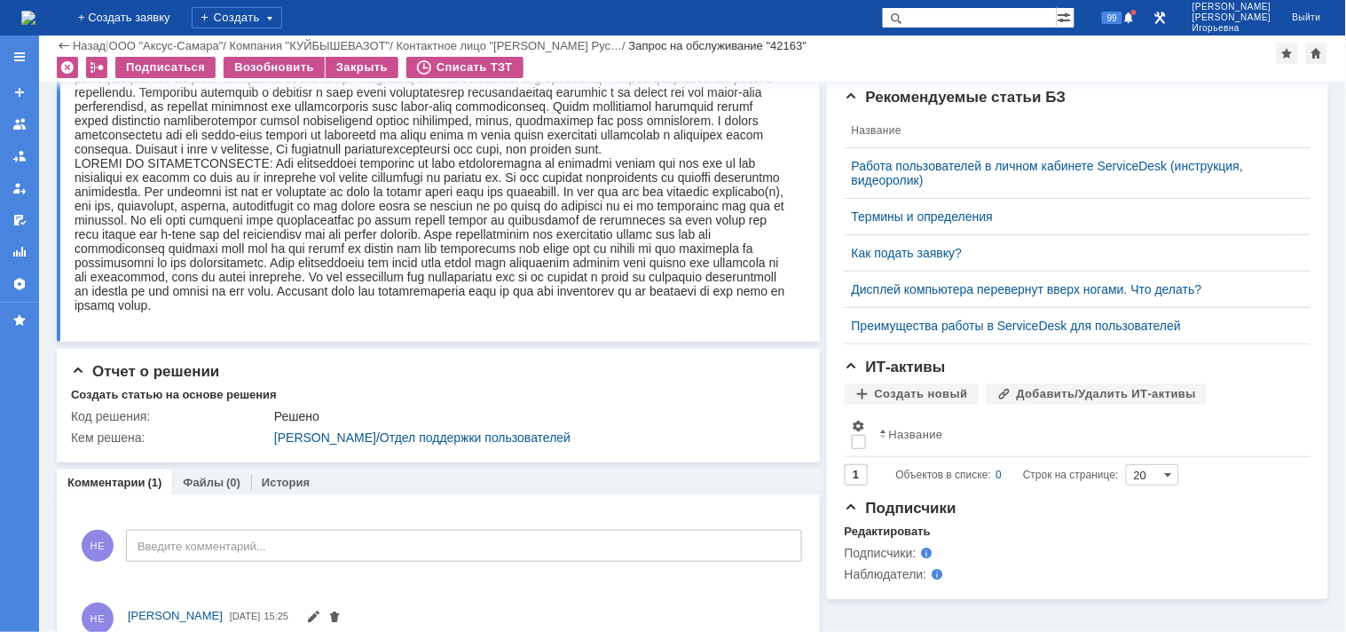
click at [36, 14] on img at bounding box center [28, 18] width 14 height 14
